Goal: Information Seeking & Learning: Find contact information

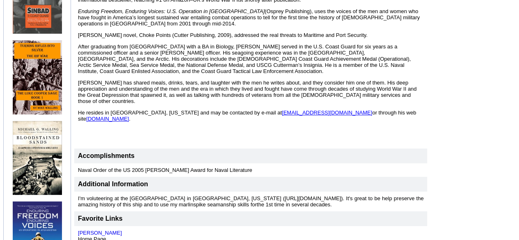
scroll to position [416, 0]
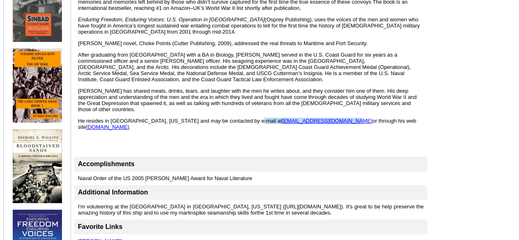
drag, startPoint x: 251, startPoint y: 100, endPoint x: 317, endPoint y: 100, distance: 66.5
click at [317, 118] on span "He resides in Hudson, Massachusetts and may be contacted by e-mail at michaelgw…" at bounding box center [247, 124] width 338 height 12
copy span "michaelgwalling@gmail.com"
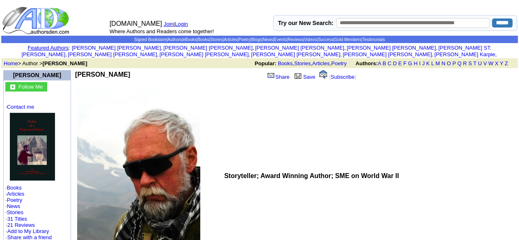
scroll to position [36, 0]
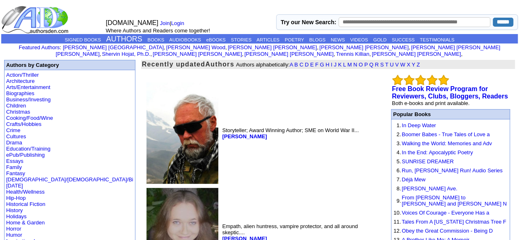
click at [145, 43] on p "Featured Authors : Rachel Glasgow , i Robert Wood , i Teresa Walker , i Susan S…" at bounding box center [259, 50] width 517 height 14
click at [149, 36] on p "SIGNED BOOKS AUTHORS BOOKS AUDIOBOOKS eBOOKS STORIES ARTICLES POETRY BLOGS NEWS…" at bounding box center [259, 39] width 517 height 9
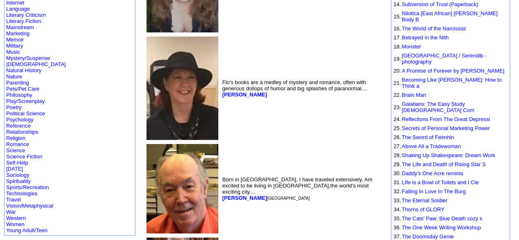
scroll to position [251, 0]
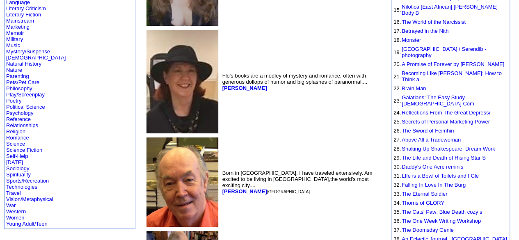
click at [32, 151] on link "Science Fiction" at bounding box center [24, 150] width 36 height 6
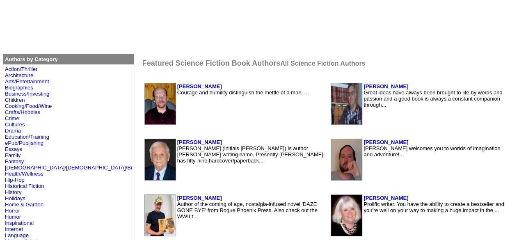
scroll to position [126, 0]
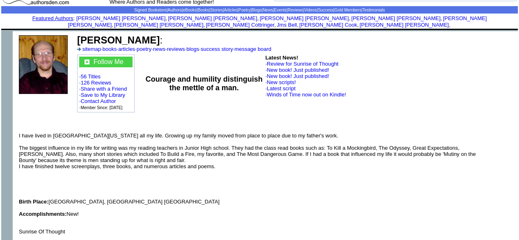
scroll to position [23, 0]
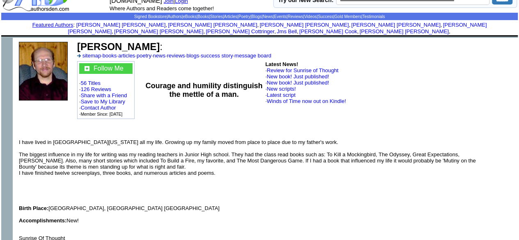
click at [107, 105] on link "Contact Author" at bounding box center [98, 108] width 35 height 6
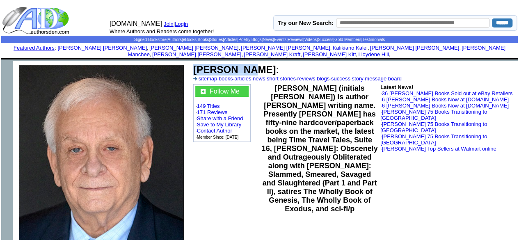
drag, startPoint x: 194, startPoint y: 61, endPoint x: 240, endPoint y: 64, distance: 46.8
click at [240, 64] on b "Jay Dubya" at bounding box center [234, 69] width 82 height 11
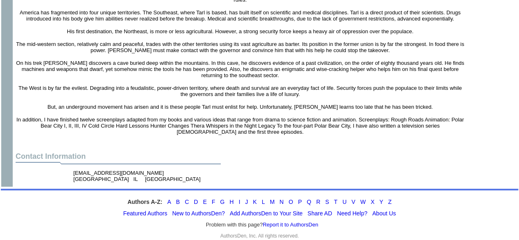
scroll to position [1365, 0]
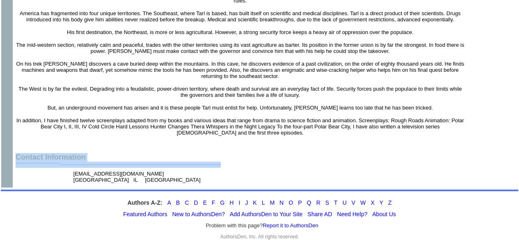
drag, startPoint x: 160, startPoint y: 164, endPoint x: 151, endPoint y: 172, distance: 12.8
click at [151, 172] on td "Contact Information cheshire0419@yahoo.com Round Lake Beach IL USA" at bounding box center [240, 168] width 453 height 35
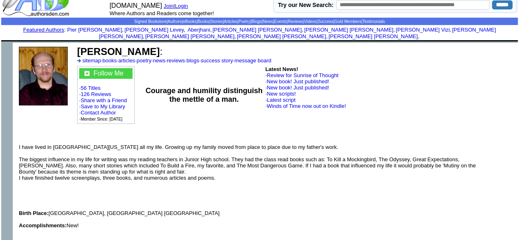
scroll to position [0, 0]
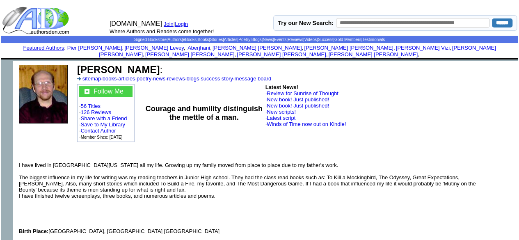
drag, startPoint x: 180, startPoint y: 64, endPoint x: 79, endPoint y: 59, distance: 101.1
click at [79, 64] on b "Bruce Alan Humphrey" at bounding box center [118, 69] width 82 height 11
copy b "Bruce Alan Humphrey"
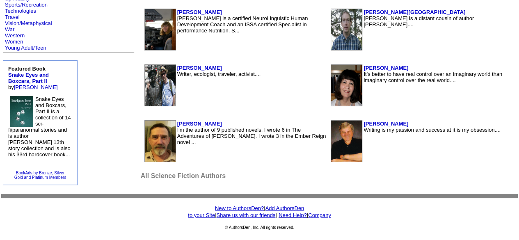
scroll to position [539, 0]
drag, startPoint x: 381, startPoint y: 124, endPoint x: 336, endPoint y: 122, distance: 45.6
click at [336, 122] on table "William Manchee Writing is my passion and success at it is my obsession...." at bounding box center [418, 140] width 177 height 43
copy tr "William Manchee"
click at [141, 176] on font "All Science Fiction Authors" at bounding box center [183, 175] width 85 height 7
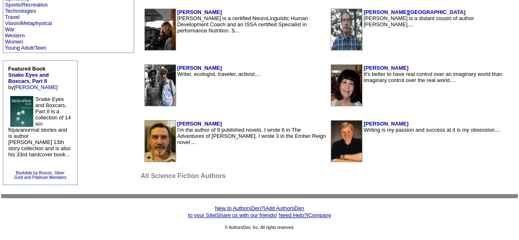
scroll to position [537, 0]
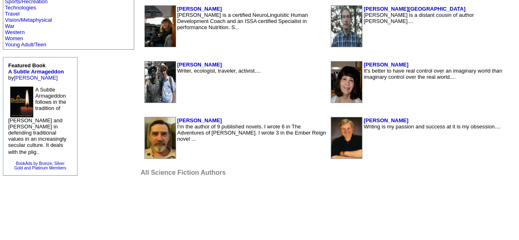
scroll to position [504, 0]
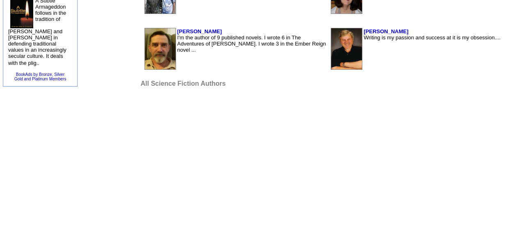
click at [141, 84] on font "All Science Fiction Authors" at bounding box center [183, 83] width 85 height 7
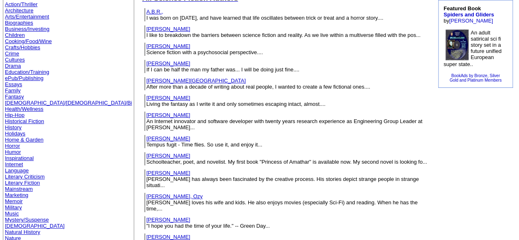
scroll to position [69, 0]
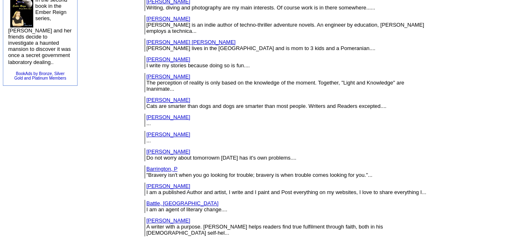
scroll to position [503, 0]
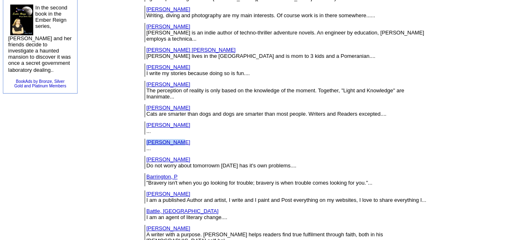
drag, startPoint x: 113, startPoint y: 102, endPoint x: 90, endPoint y: 100, distance: 23.1
click at [146, 139] on td "Ball, Cliff ..." at bounding box center [287, 145] width 282 height 13
copy link "Ball, Cliff"
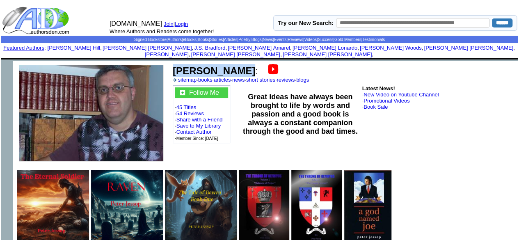
drag, startPoint x: 170, startPoint y: 64, endPoint x: 231, endPoint y: 64, distance: 60.7
click at [231, 64] on td "[PERSON_NAME] : sitemap · books · articles · news · short stories · reviews · b…" at bounding box center [343, 113] width 348 height 105
copy td "[PERSON_NAME]"
